Goal: Transaction & Acquisition: Purchase product/service

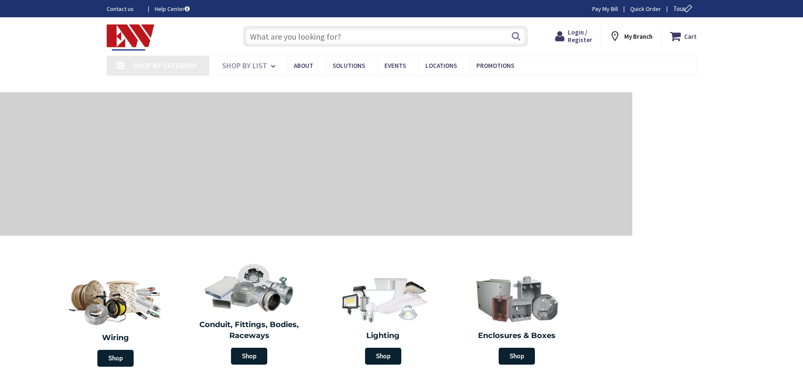
click at [351, 38] on input "text" at bounding box center [385, 36] width 284 height 21
type input "[GEOGRAPHIC_DATA], [STREET_ADDRESS][PERSON_NAME]"
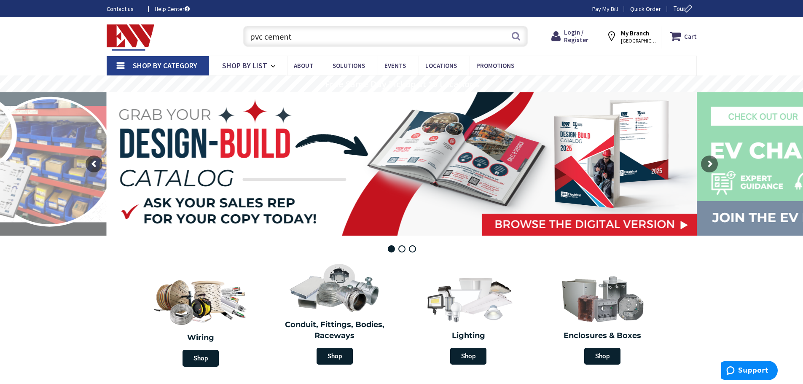
click at [337, 41] on input "pvc cement" at bounding box center [385, 36] width 284 height 21
type input "pvc cement"
click at [514, 43] on button "Search" at bounding box center [515, 36] width 11 height 19
click at [471, 36] on input "pvc cement" at bounding box center [385, 36] width 284 height 21
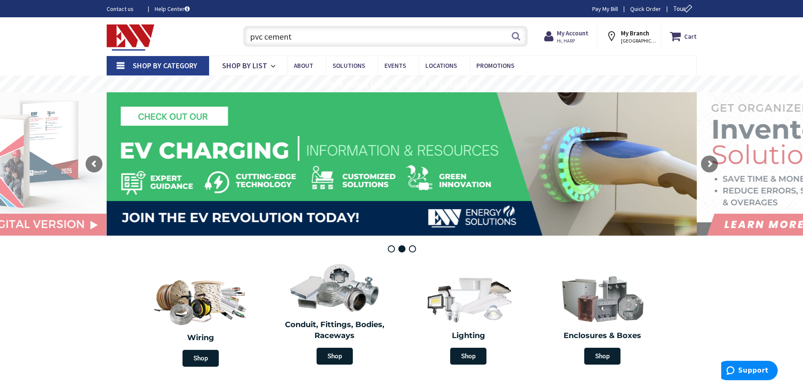
click at [301, 31] on input "pvc cement" at bounding box center [385, 36] width 284 height 21
click at [506, 35] on input "pvc cement" at bounding box center [385, 36] width 284 height 21
click at [523, 38] on input "pvc cement" at bounding box center [385, 36] width 284 height 21
click at [519, 37] on button "Search" at bounding box center [515, 36] width 11 height 19
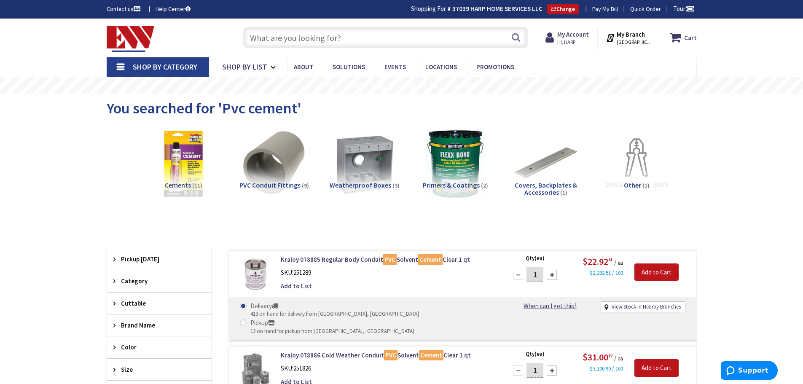
drag, startPoint x: 337, startPoint y: 32, endPoint x: 313, endPoint y: 32, distance: 24.0
click at [313, 32] on input "text" at bounding box center [385, 37] width 284 height 21
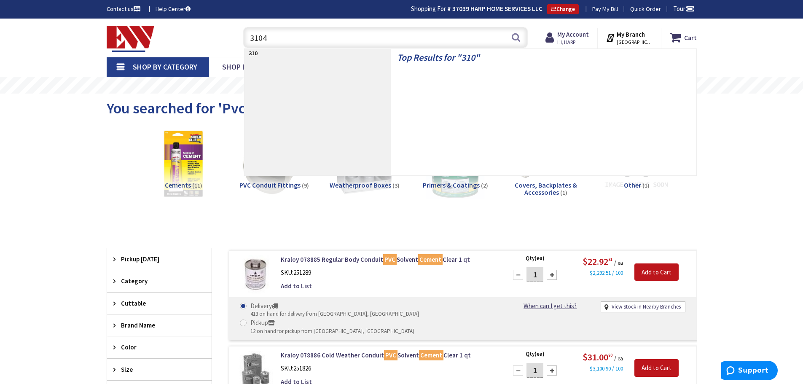
type input "31040"
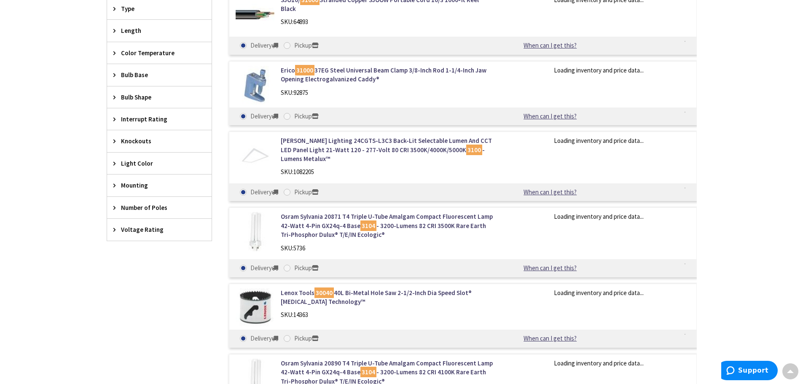
scroll to position [507, 0]
